Goal: Task Accomplishment & Management: Complete application form

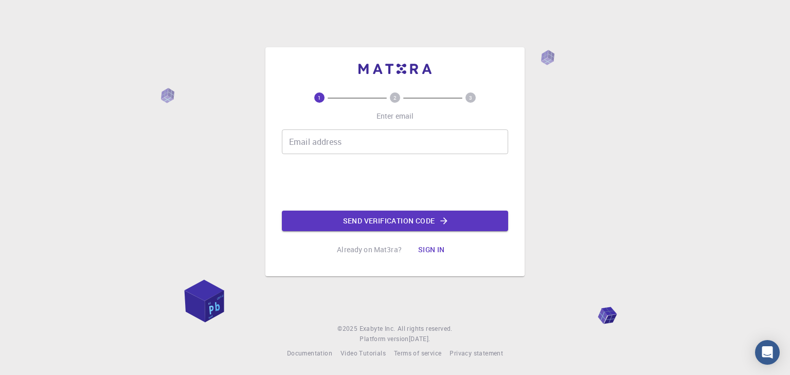
click at [313, 150] on input "Email address" at bounding box center [395, 142] width 226 height 25
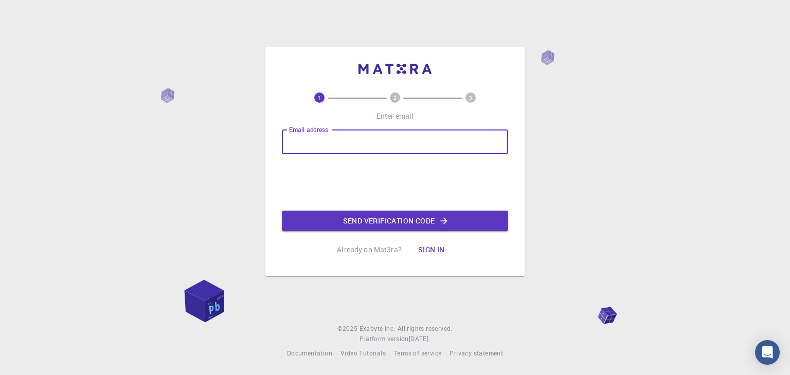
click at [368, 140] on input "Email address" at bounding box center [395, 142] width 226 height 25
type input "[EMAIL_ADDRESS][DOMAIN_NAME]"
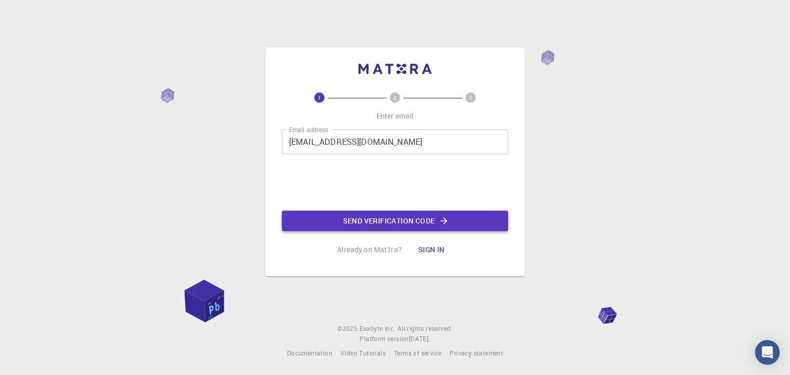
click at [350, 216] on button "Send verification code" at bounding box center [395, 221] width 226 height 21
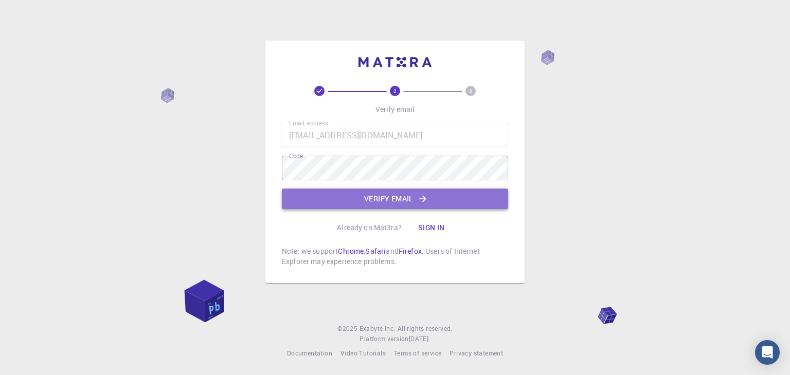
click at [375, 198] on button "Verify email" at bounding box center [395, 199] width 226 height 21
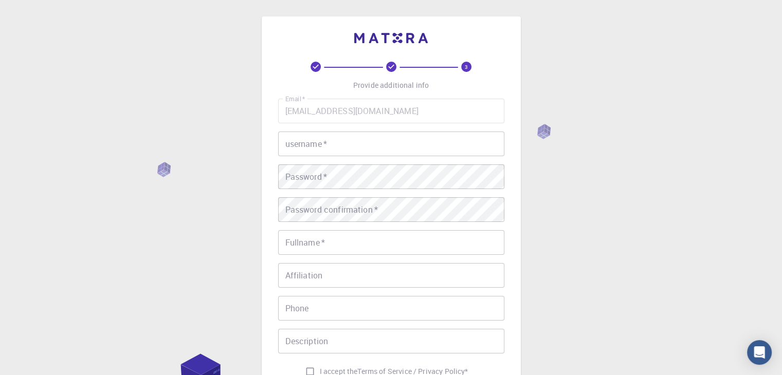
click at [332, 132] on input "username   *" at bounding box center [391, 144] width 226 height 25
type input "weyor"
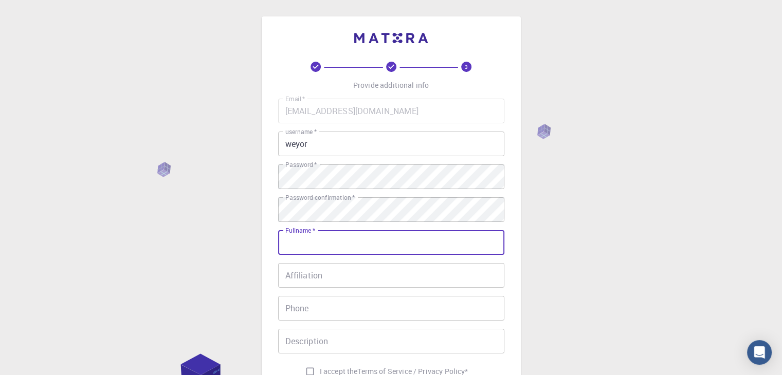
type input "2"
type input "[PERSON_NAME]"
click at [332, 280] on input "Affiliation" at bounding box center [391, 275] width 226 height 25
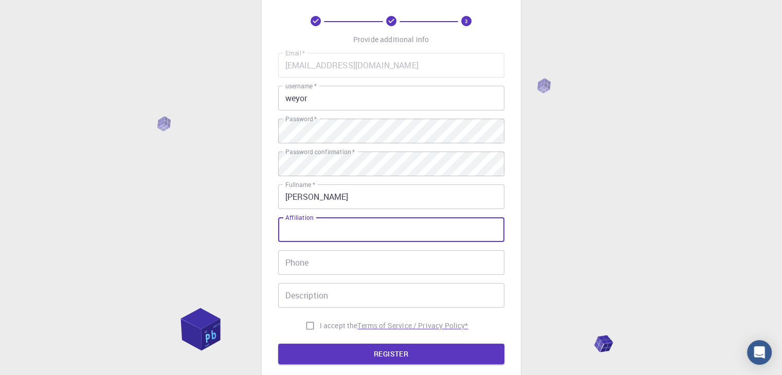
scroll to position [148, 0]
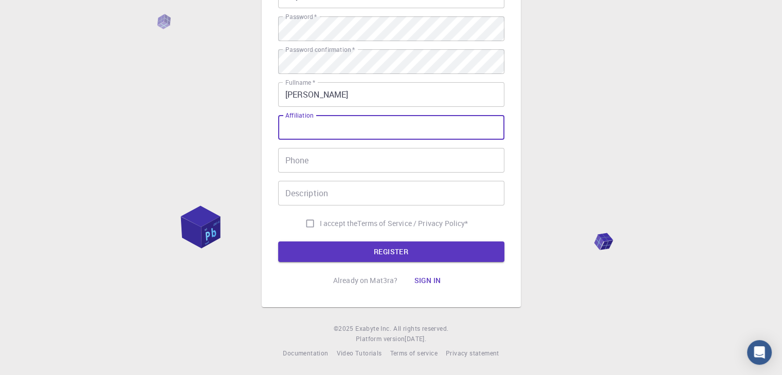
click at [341, 140] on div "Email   * [EMAIL_ADDRESS][DOMAIN_NAME] Email   * username   * weyor username   …" at bounding box center [391, 92] width 226 height 283
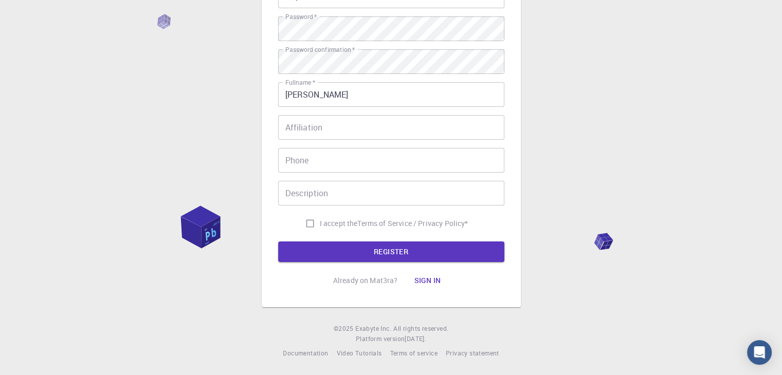
click at [335, 161] on input "Phone" at bounding box center [391, 160] width 226 height 25
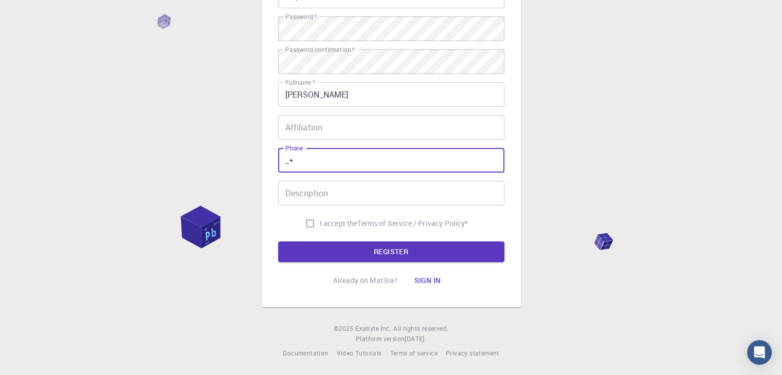
type input "_"
type input "+"
click at [642, 114] on div "3 Provide additional info Email   * [EMAIL_ADDRESS][DOMAIN_NAME] Email   * user…" at bounding box center [391, 113] width 782 height 523
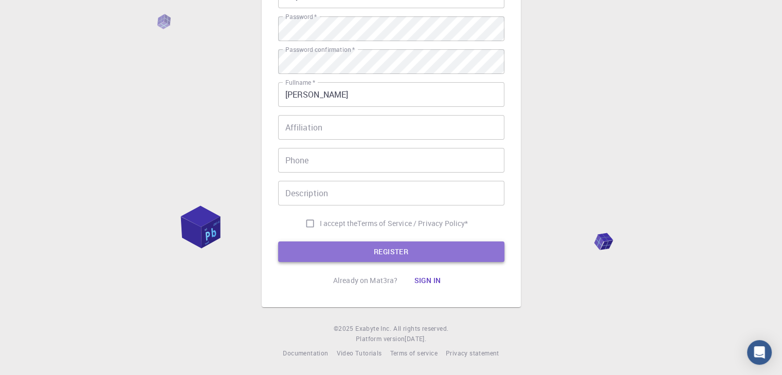
click at [389, 245] on button "REGISTER" at bounding box center [391, 252] width 226 height 21
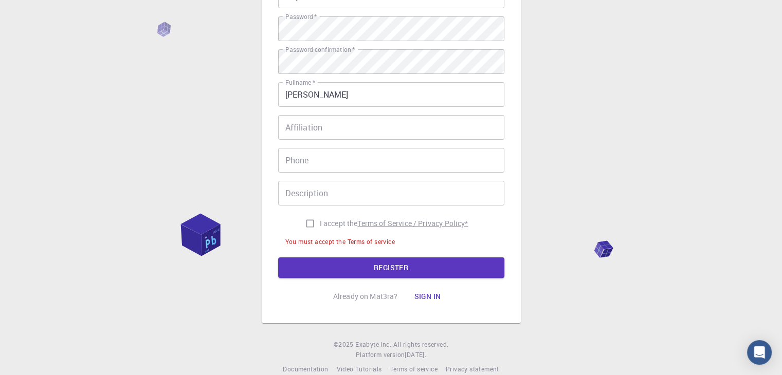
click at [380, 227] on p "Terms of Service / Privacy Policy *" at bounding box center [412, 223] width 111 height 10
click at [309, 225] on input "I accept the Terms of Service / Privacy Policy *" at bounding box center [310, 224] width 20 height 20
checkbox input "true"
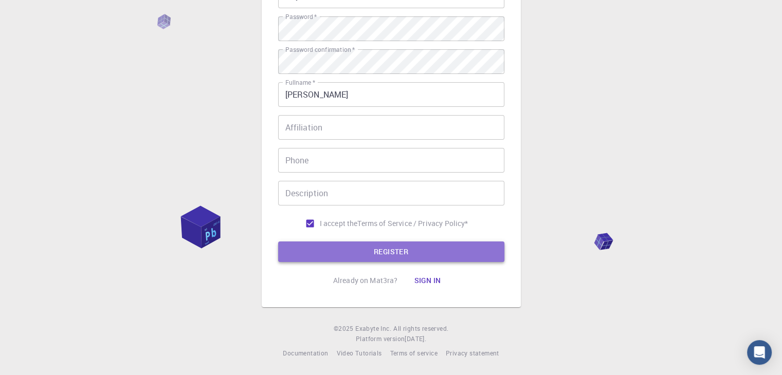
click at [339, 249] on button "REGISTER" at bounding box center [391, 252] width 226 height 21
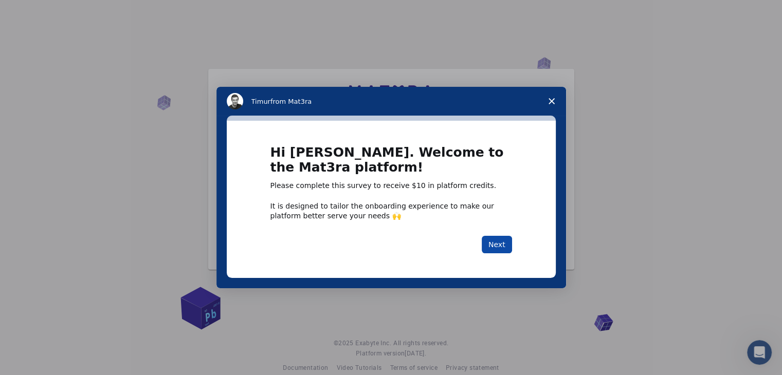
click at [503, 252] on button "Next" at bounding box center [497, 244] width 30 height 17
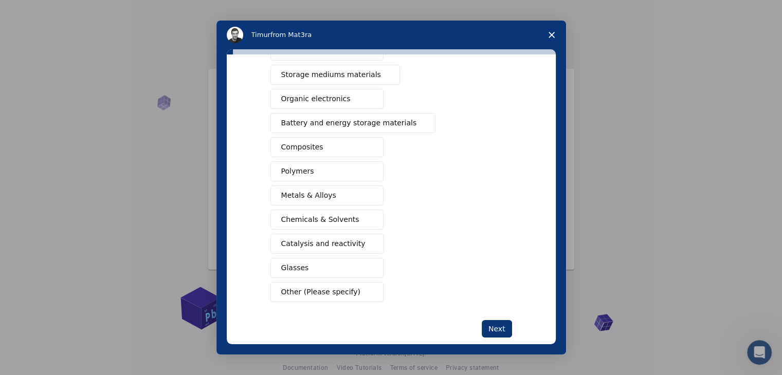
scroll to position [118, 0]
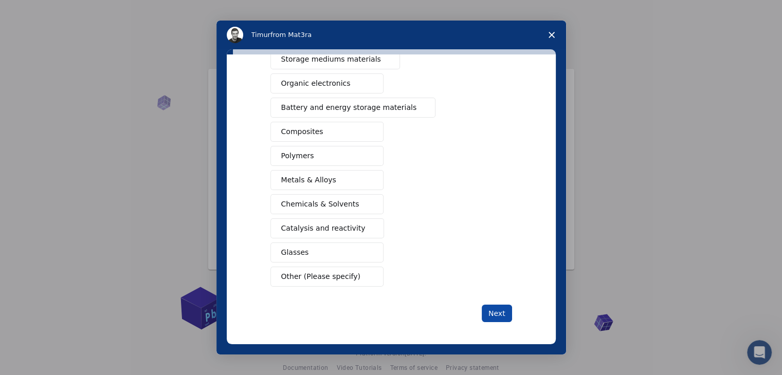
click at [506, 307] on button "Next" at bounding box center [497, 313] width 30 height 17
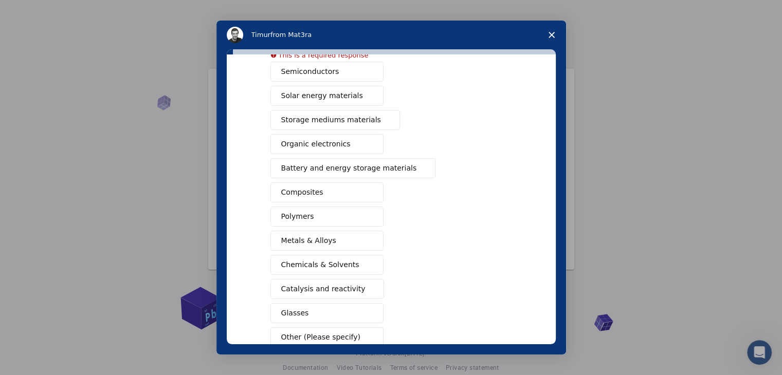
scroll to position [130, 0]
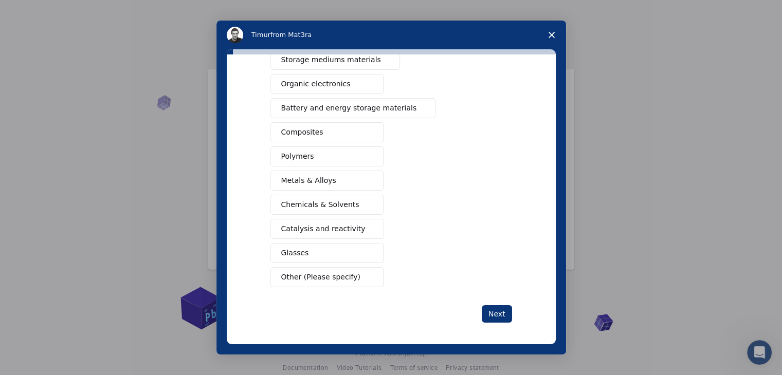
click at [341, 272] on span "Other (Please specify)" at bounding box center [320, 277] width 79 height 11
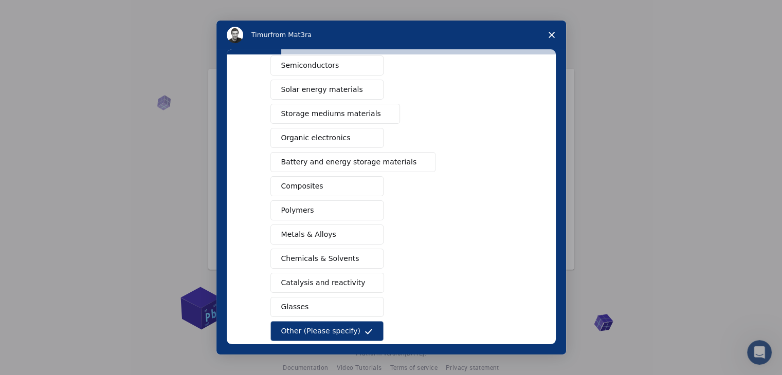
scroll to position [15, 0]
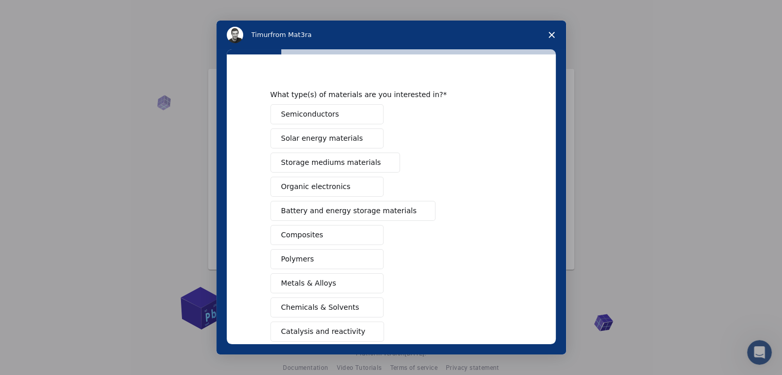
click at [324, 138] on span "Solar energy materials" at bounding box center [322, 138] width 82 height 11
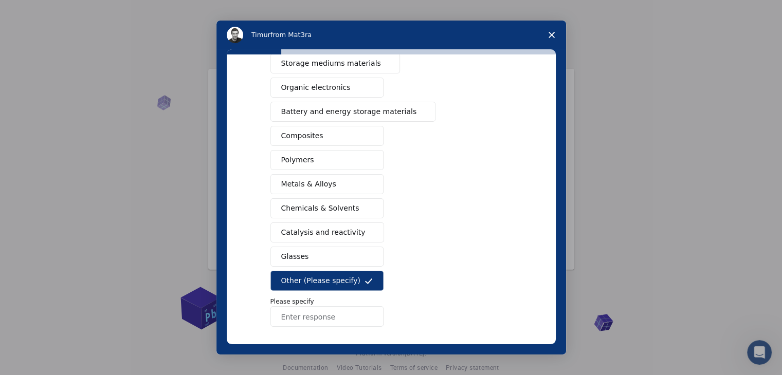
scroll to position [154, 0]
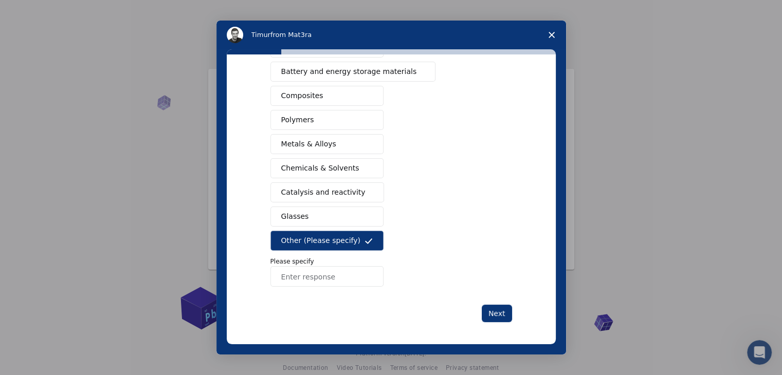
click at [485, 319] on div "What type(s) of materials are you interested in? Semiconductors Solar energy ma…" at bounding box center [391, 199] width 329 height 290
click at [490, 319] on button "Next" at bounding box center [497, 313] width 30 height 17
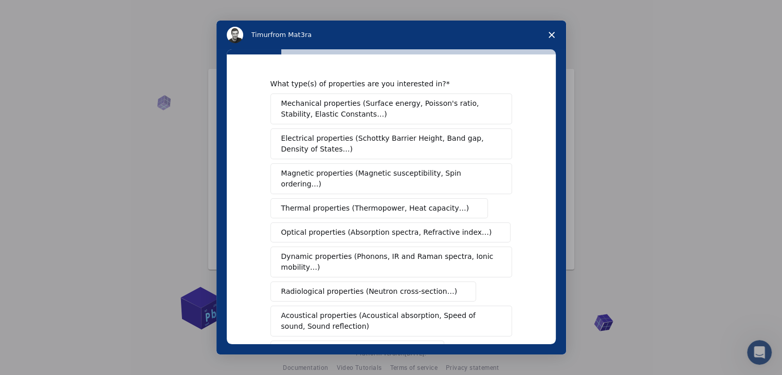
click at [495, 317] on span "Intercom messenger" at bounding box center [498, 321] width 6 height 8
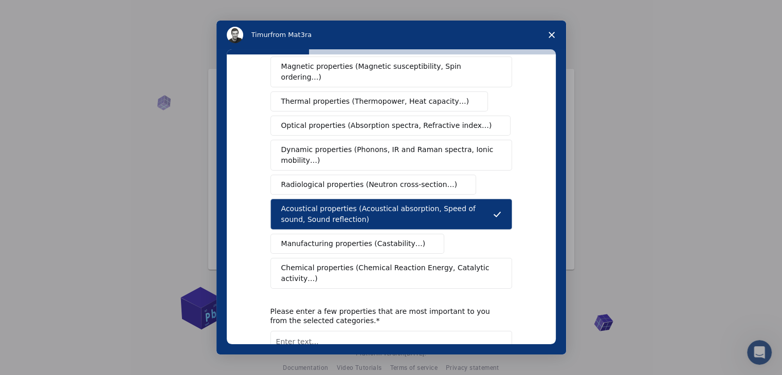
scroll to position [172, 0]
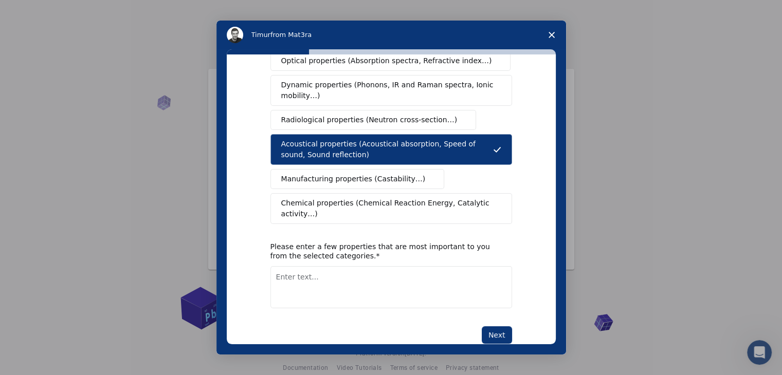
click at [548, 29] on span "Close survey" at bounding box center [551, 35] width 29 height 29
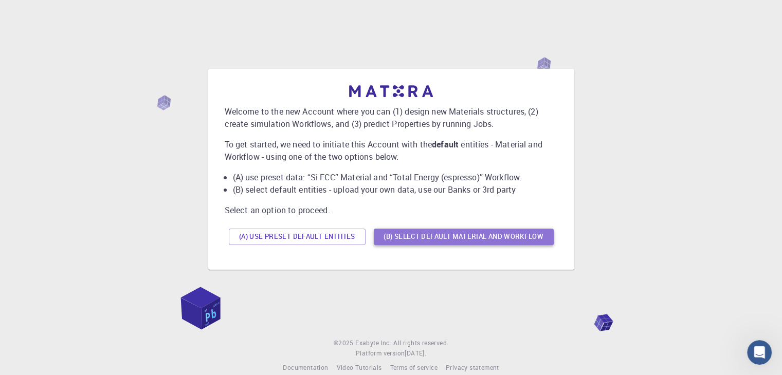
click at [402, 232] on button "(B) Select default material and workflow" at bounding box center [464, 237] width 180 height 16
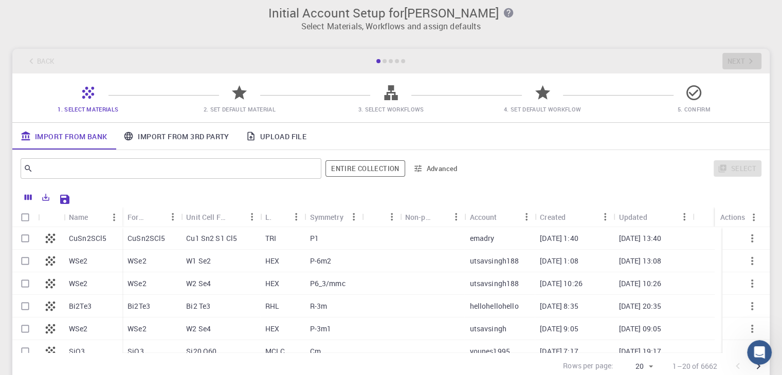
scroll to position [0, 0]
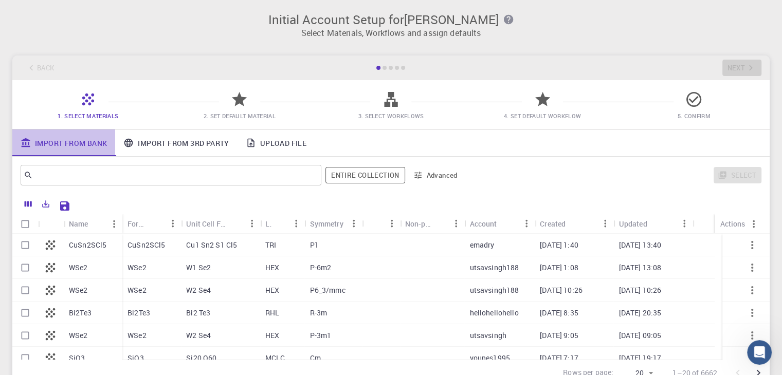
click at [98, 147] on link "Import From Bank" at bounding box center [63, 143] width 103 height 27
click at [64, 124] on div "1. Select Materials 2. Set Default Material 3. Select Workflows 4. Set Default …" at bounding box center [390, 104] width 757 height 49
click at [66, 117] on span "1. Select Materials" at bounding box center [88, 116] width 61 height 8
